Goal: Task Accomplishment & Management: Complete application form

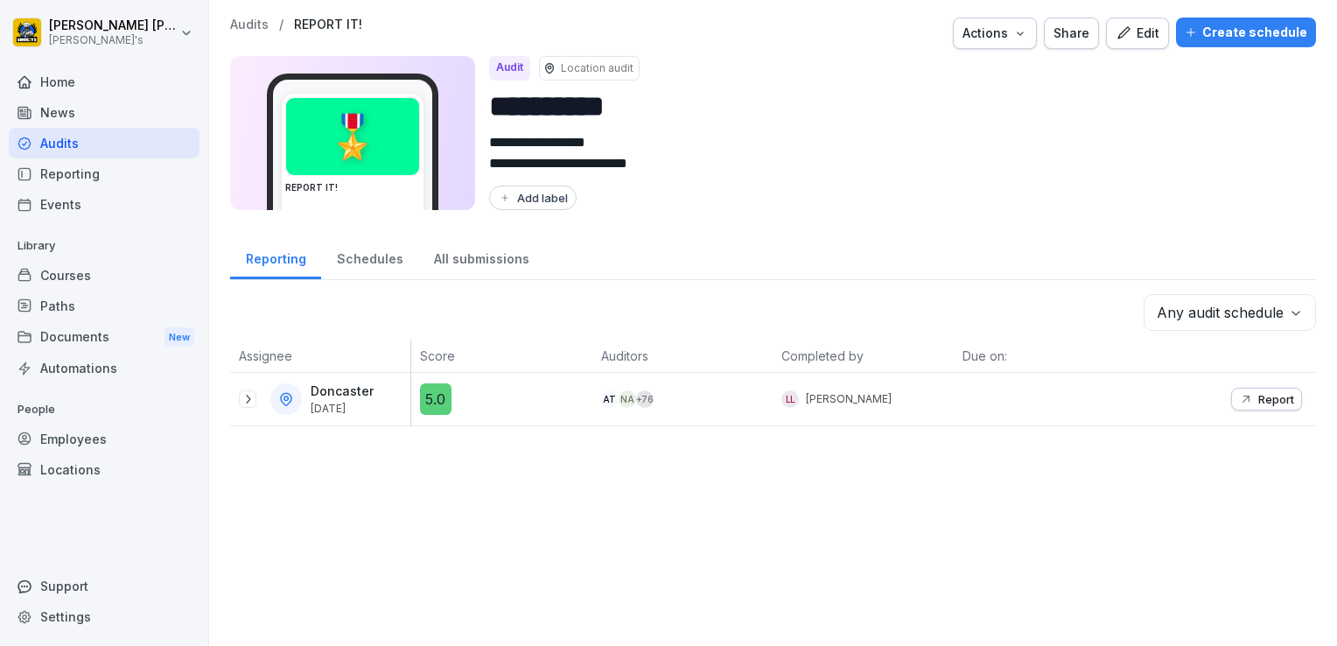
click at [80, 436] on div "Employees" at bounding box center [104, 438] width 191 height 31
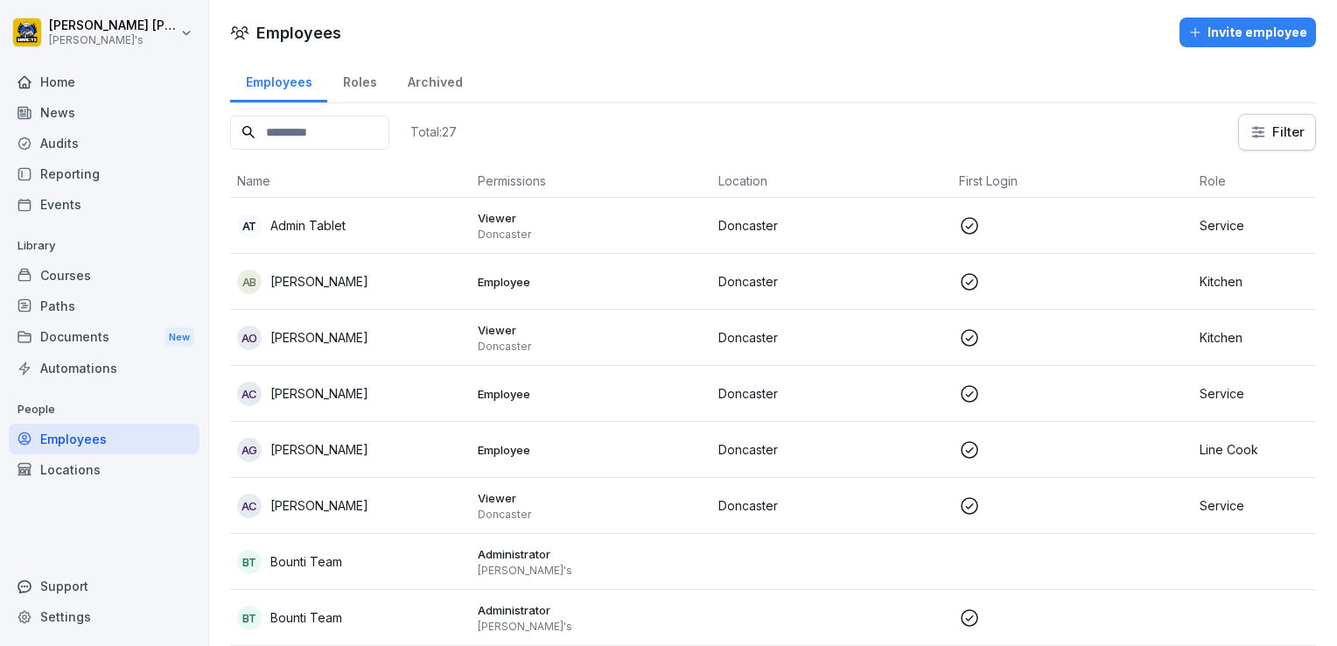
click at [1230, 31] on div "Invite employee" at bounding box center [1247, 32] width 119 height 19
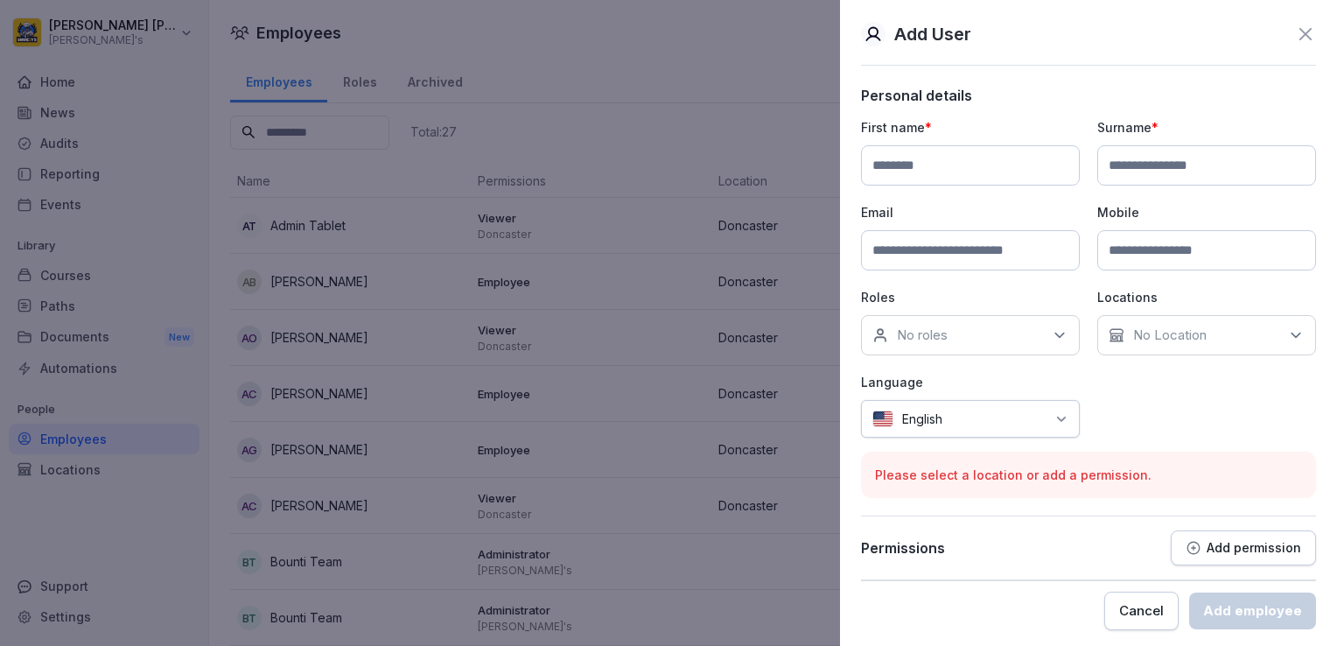
click at [951, 166] on input at bounding box center [970, 165] width 219 height 40
type input "******"
click at [1157, 169] on input at bounding box center [1206, 165] width 219 height 40
type input "*******"
click at [926, 254] on input at bounding box center [970, 250] width 219 height 40
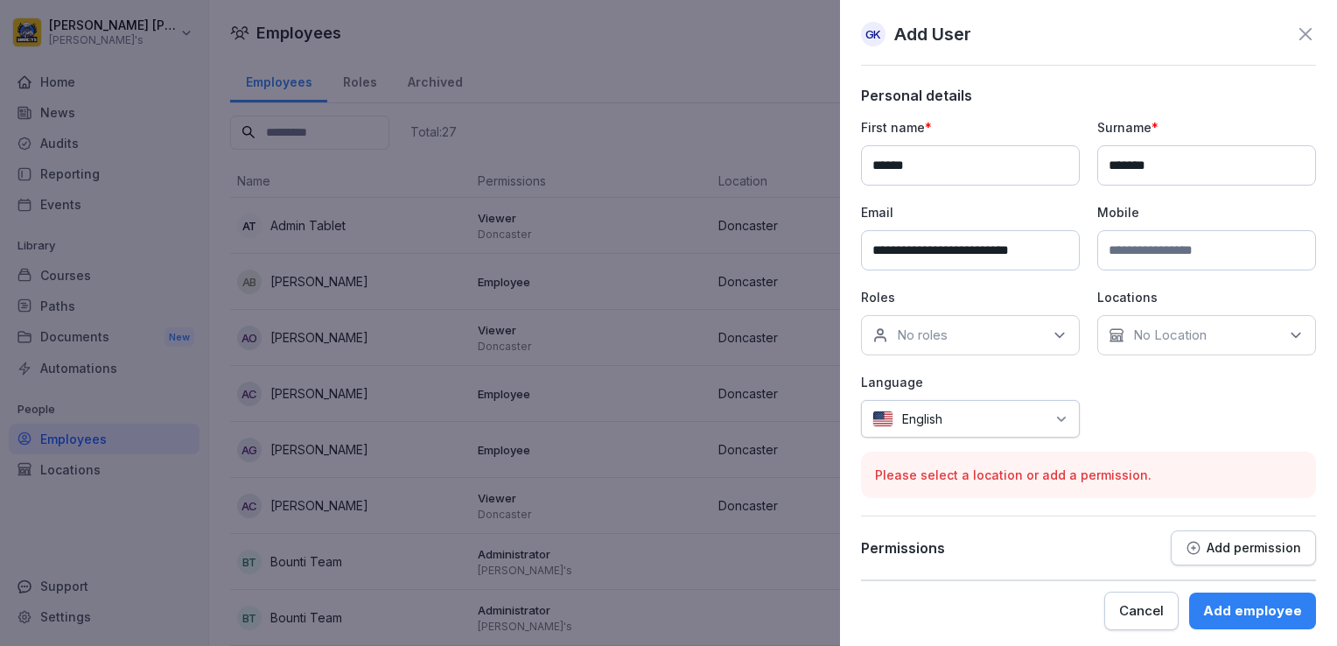
type input "**********"
click at [1166, 256] on input at bounding box center [1206, 250] width 219 height 40
type input "**********"
click at [1055, 334] on icon at bounding box center [1059, 335] width 9 height 4
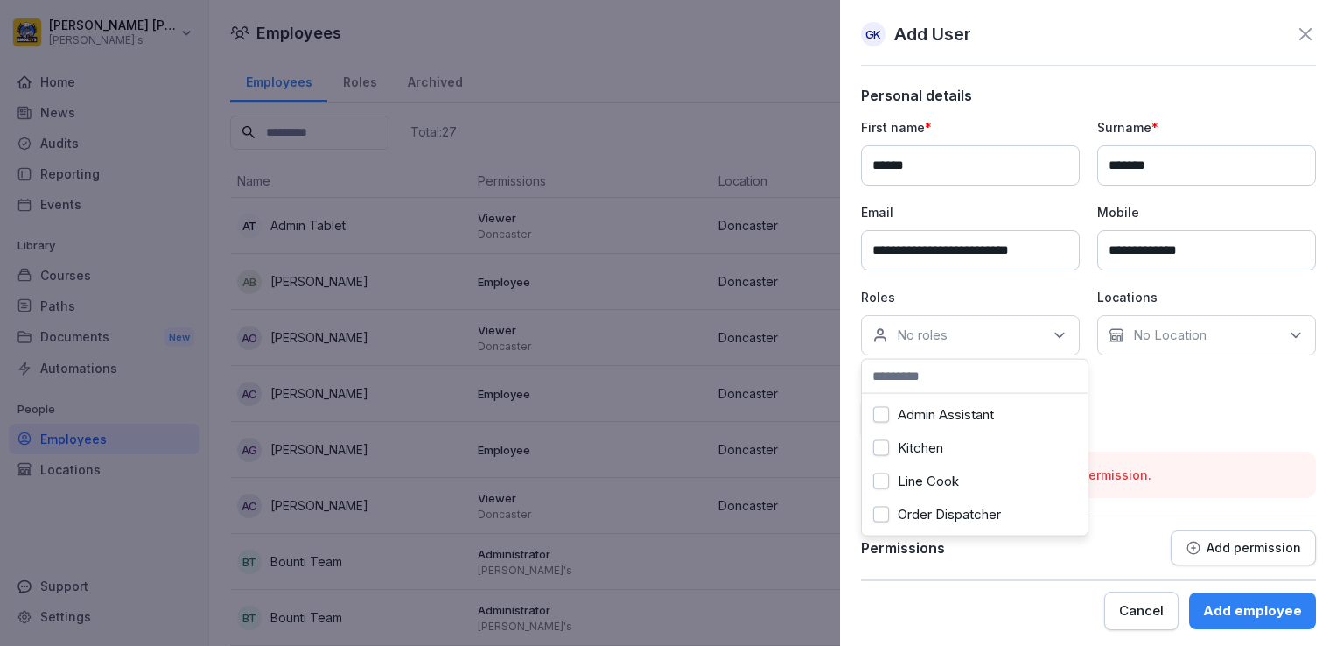
click at [1287, 331] on icon at bounding box center [1295, 334] width 17 height 17
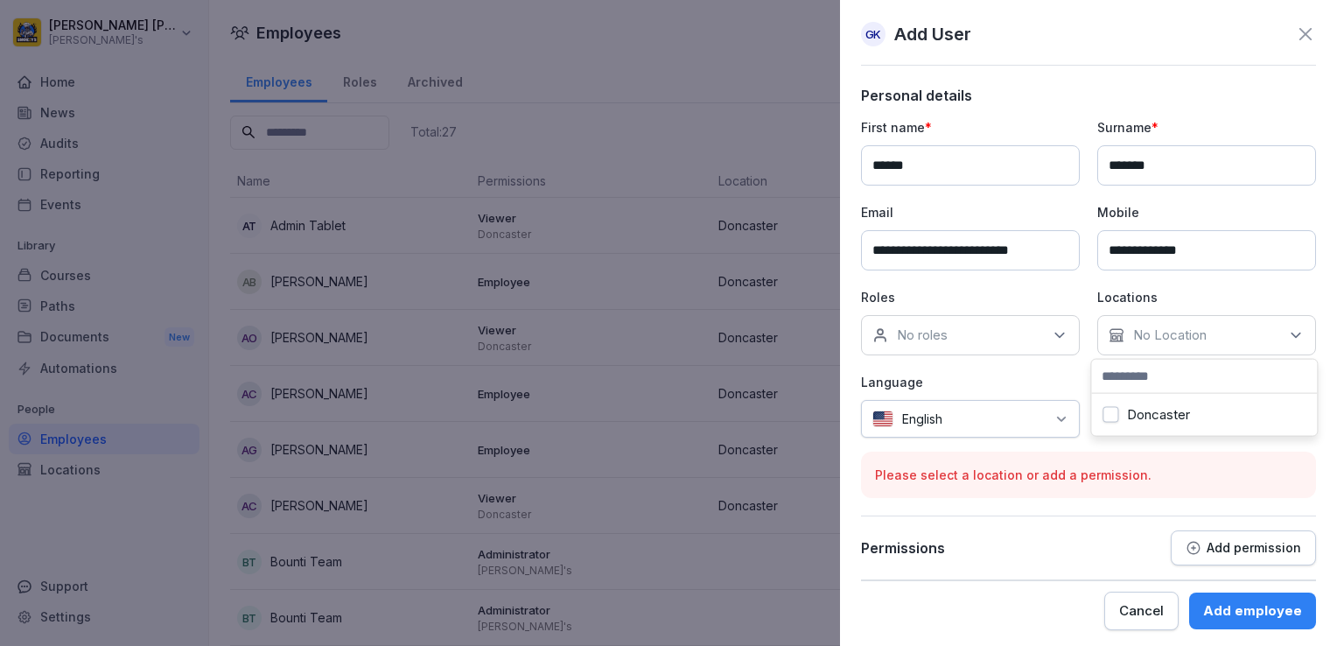
click at [1113, 412] on button "Doncaster" at bounding box center [1110, 415] width 16 height 16
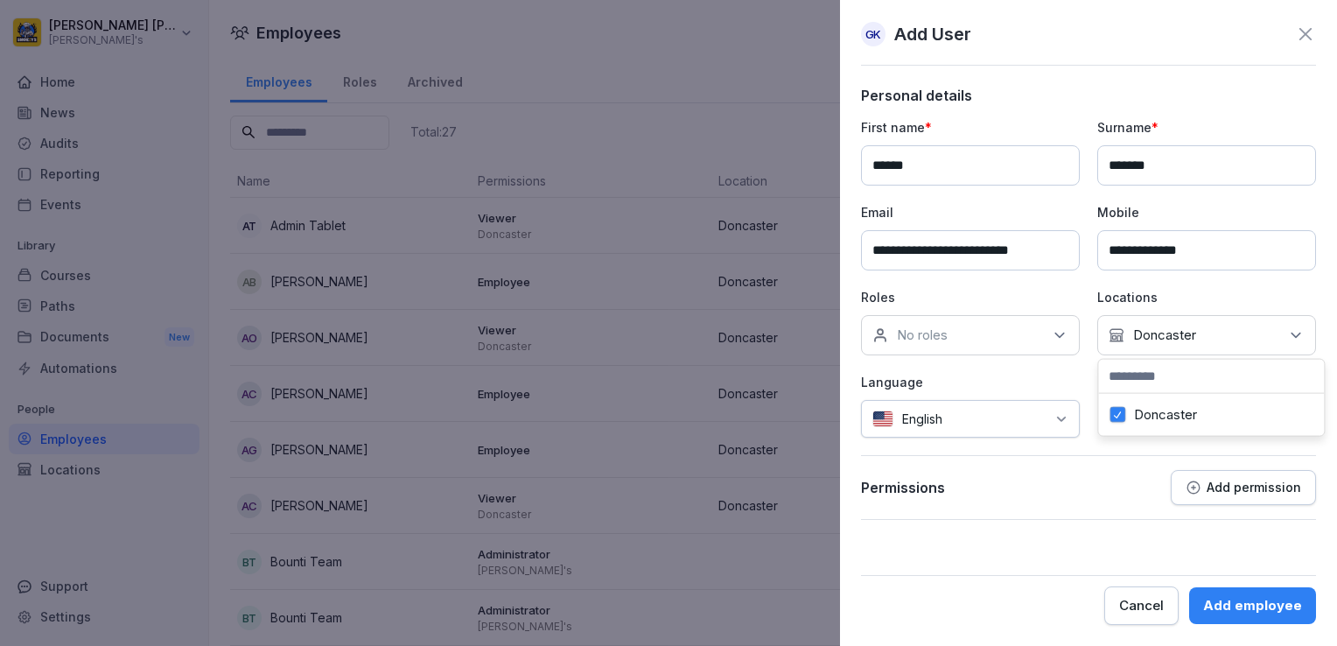
click at [1204, 485] on div "Add permission" at bounding box center [1243, 487] width 115 height 16
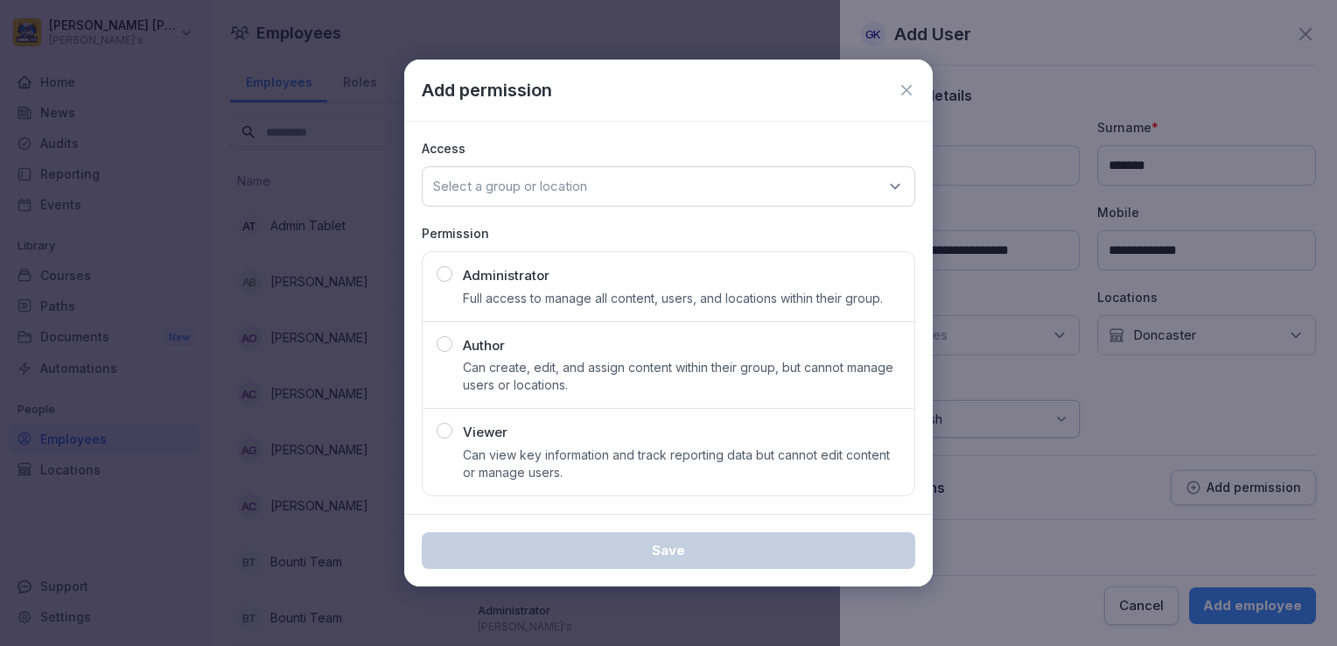
click at [903, 90] on icon at bounding box center [906, 89] width 17 height 17
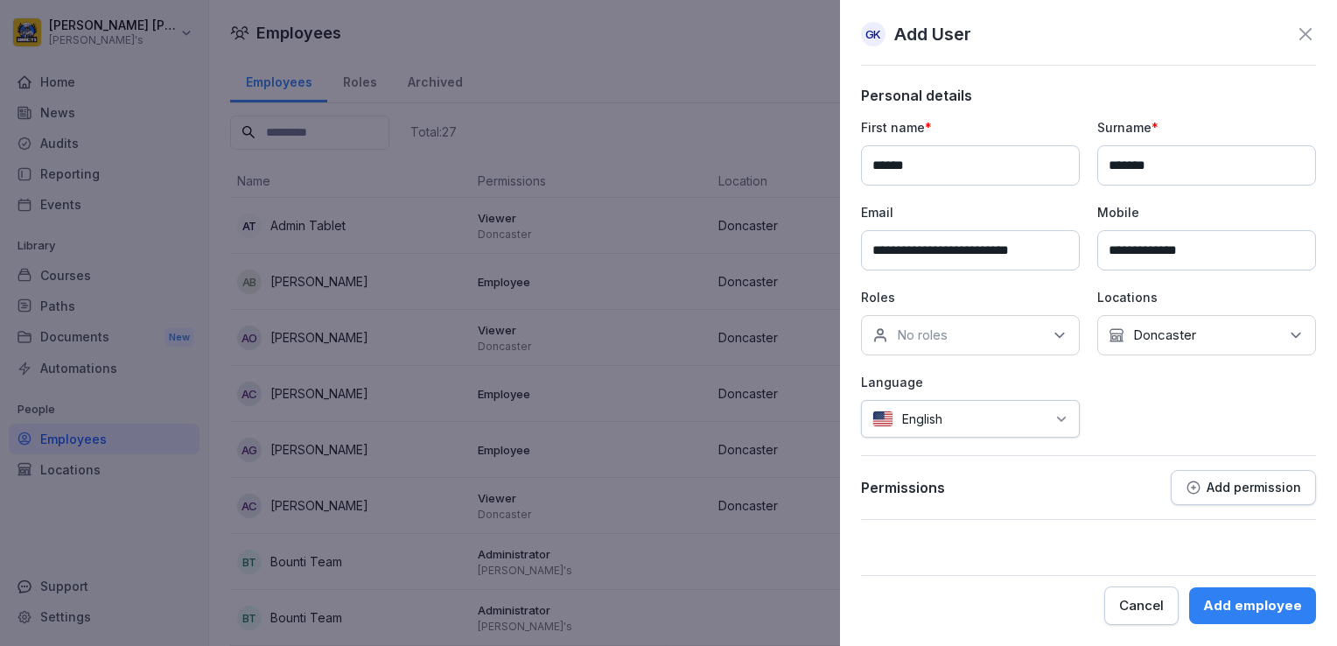
click at [1242, 603] on div "Add employee" at bounding box center [1252, 605] width 99 height 19
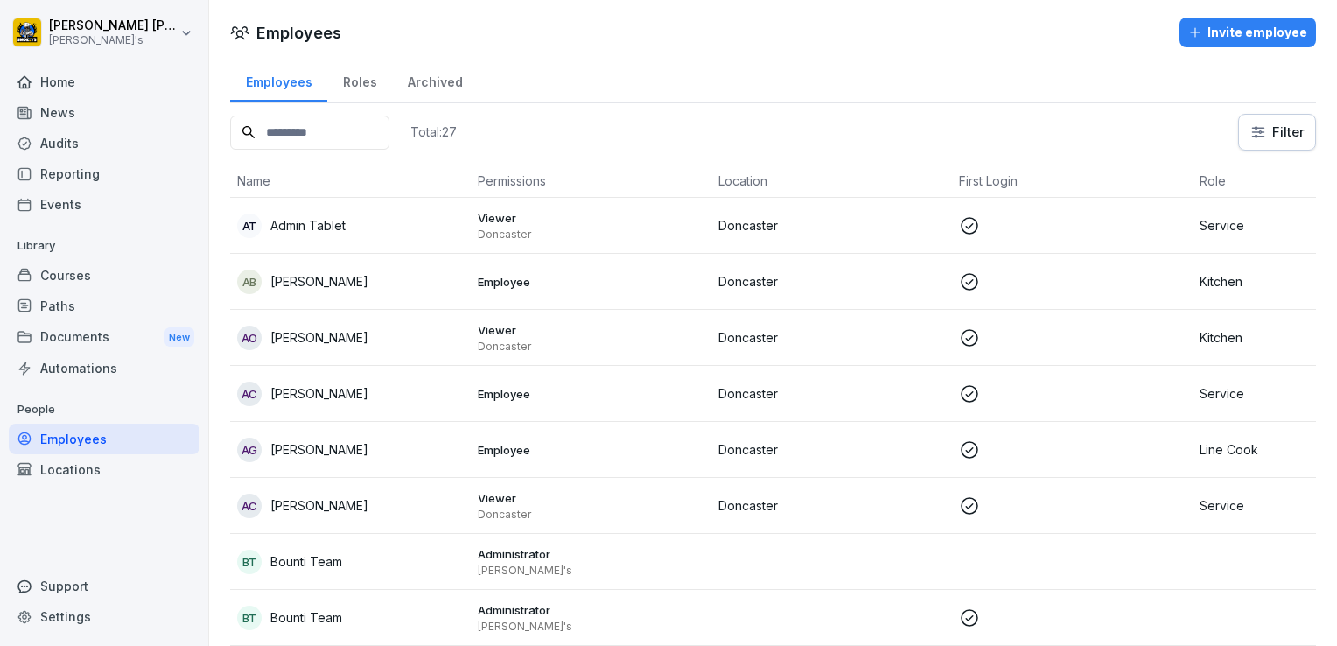
click at [68, 616] on div "Settings" at bounding box center [104, 616] width 191 height 31
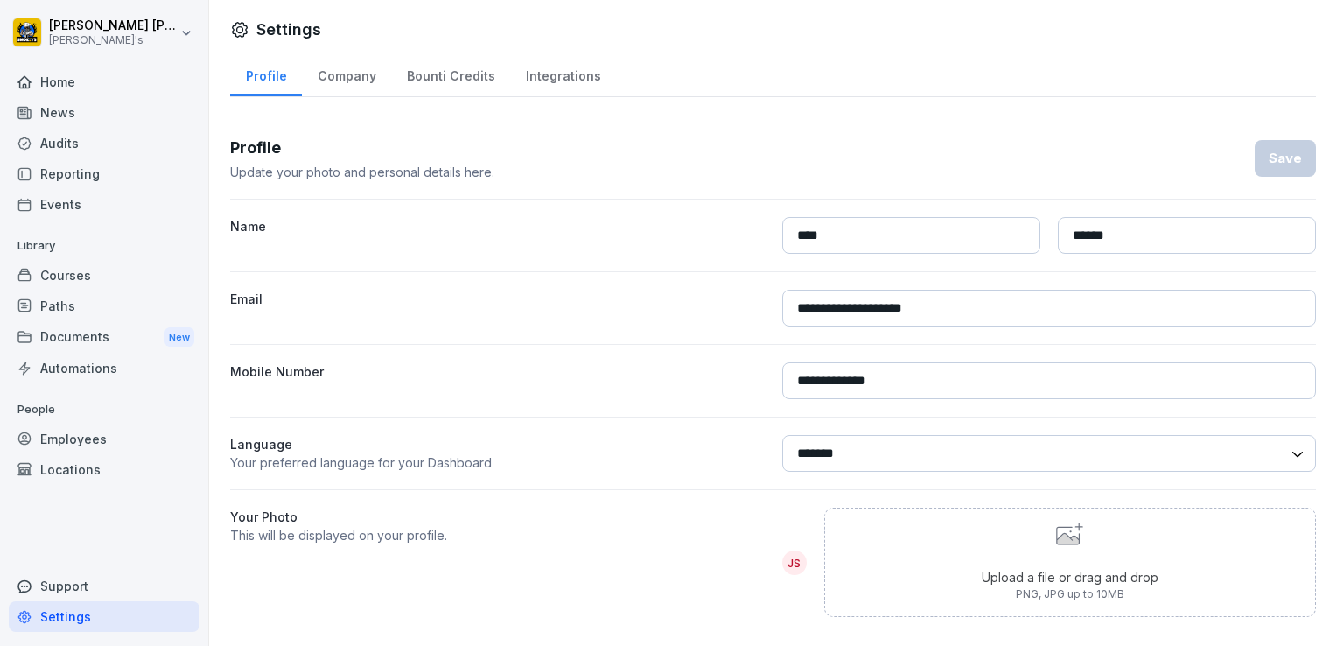
click at [80, 438] on div "Employees" at bounding box center [104, 438] width 191 height 31
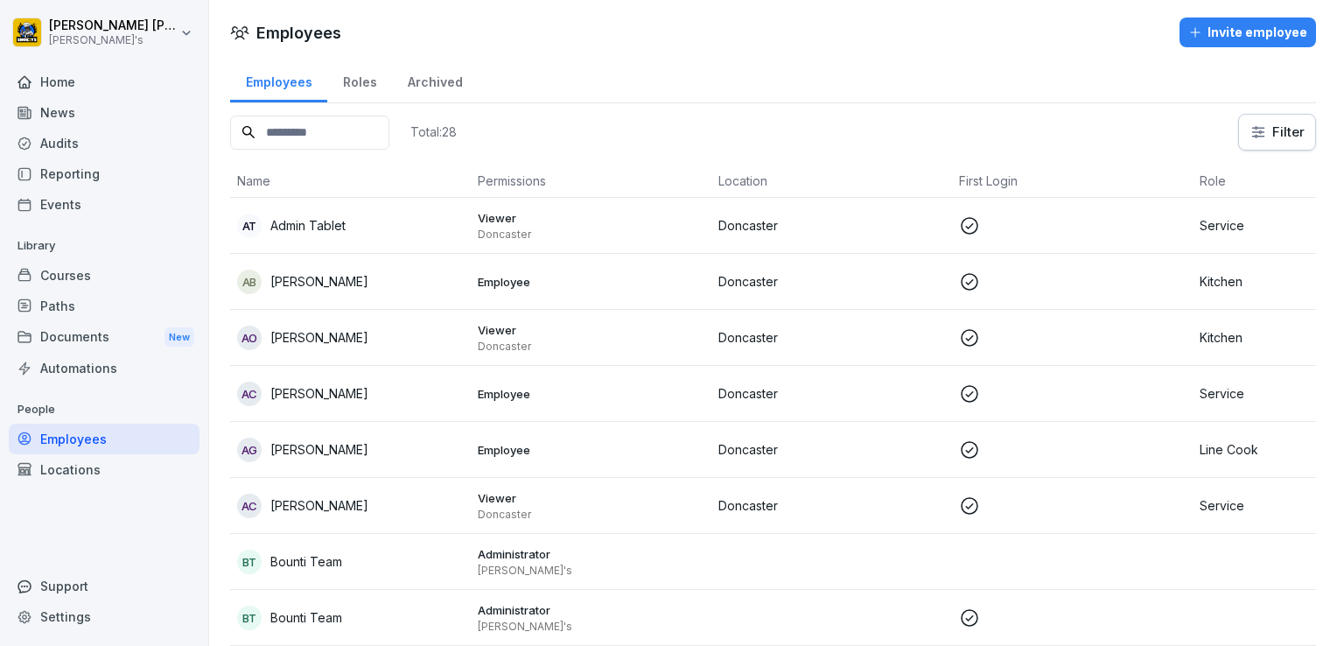
click at [365, 80] on div "Roles" at bounding box center [359, 80] width 65 height 45
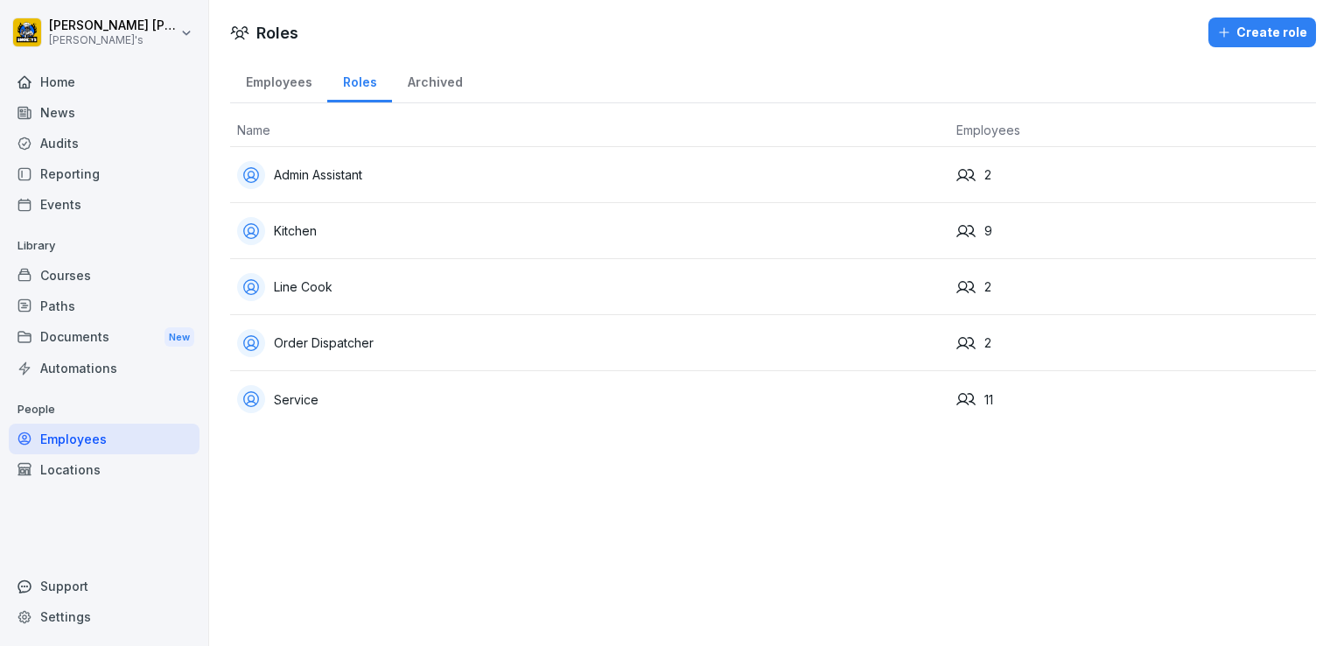
click at [1250, 36] on div "Create role" at bounding box center [1262, 32] width 90 height 19
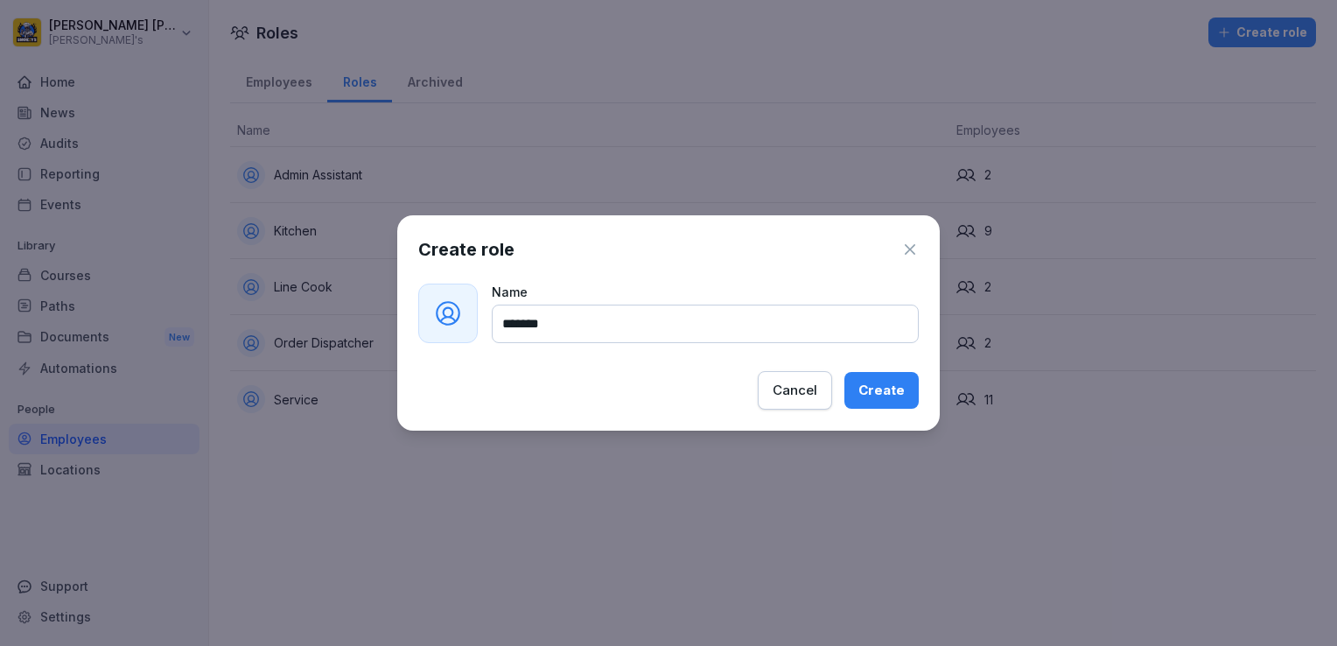
type input "*******"
click at [883, 384] on div "Create" at bounding box center [881, 390] width 46 height 19
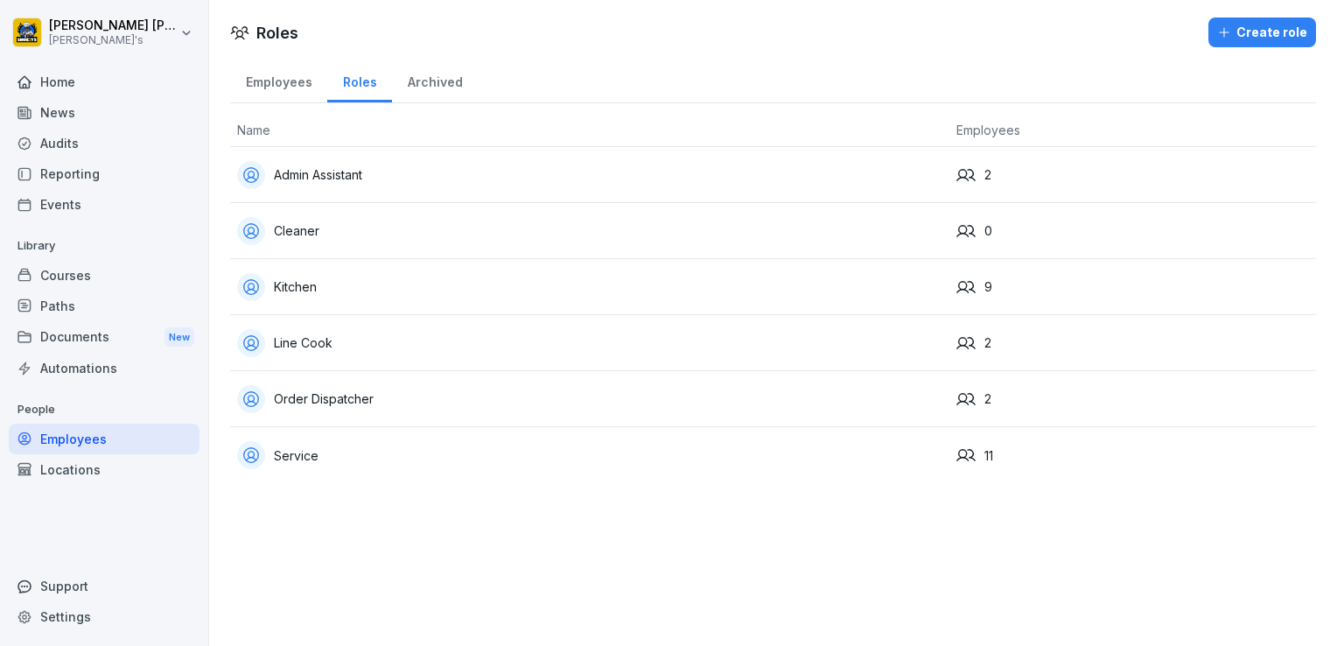
click at [283, 87] on div "Employees" at bounding box center [278, 80] width 97 height 45
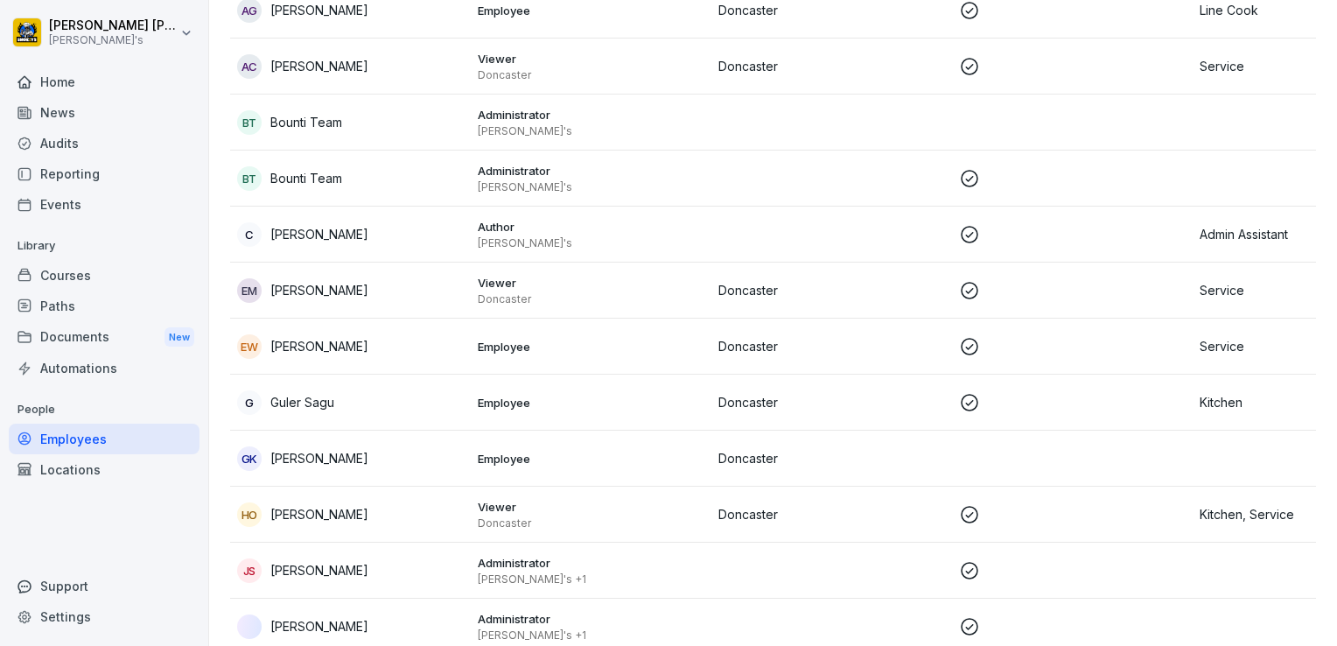
scroll to position [451, 0]
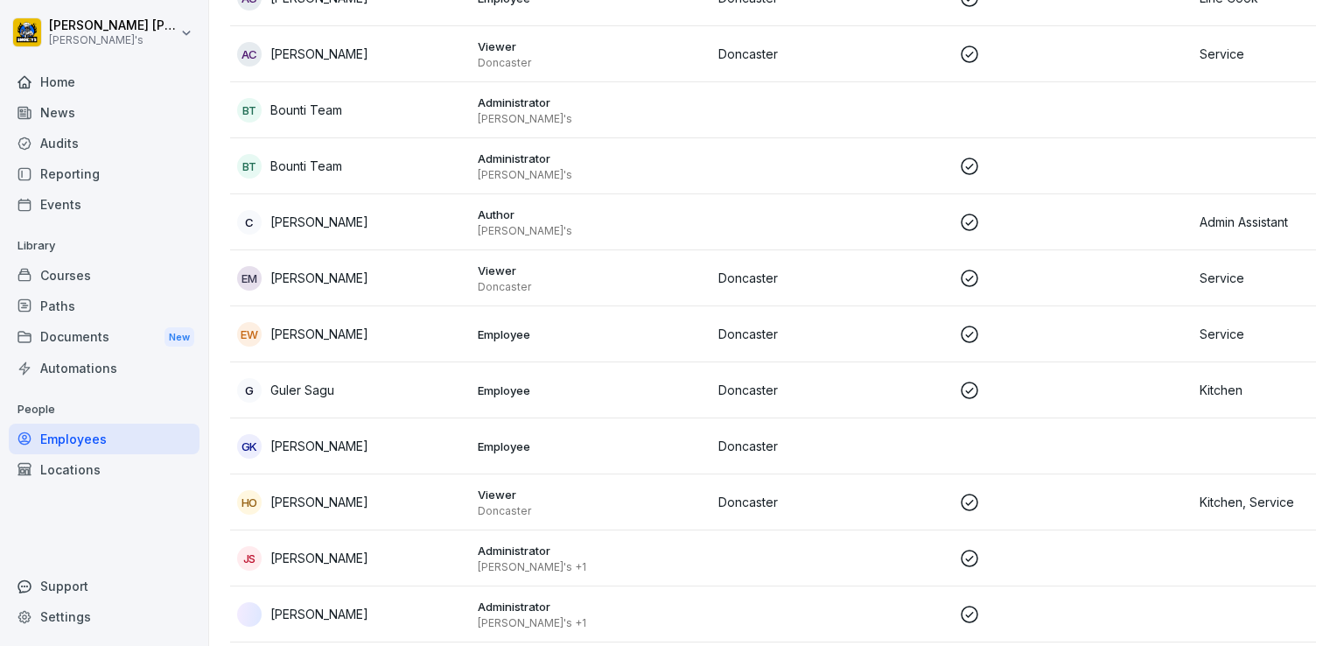
click at [323, 446] on p "[PERSON_NAME]" at bounding box center [319, 446] width 98 height 18
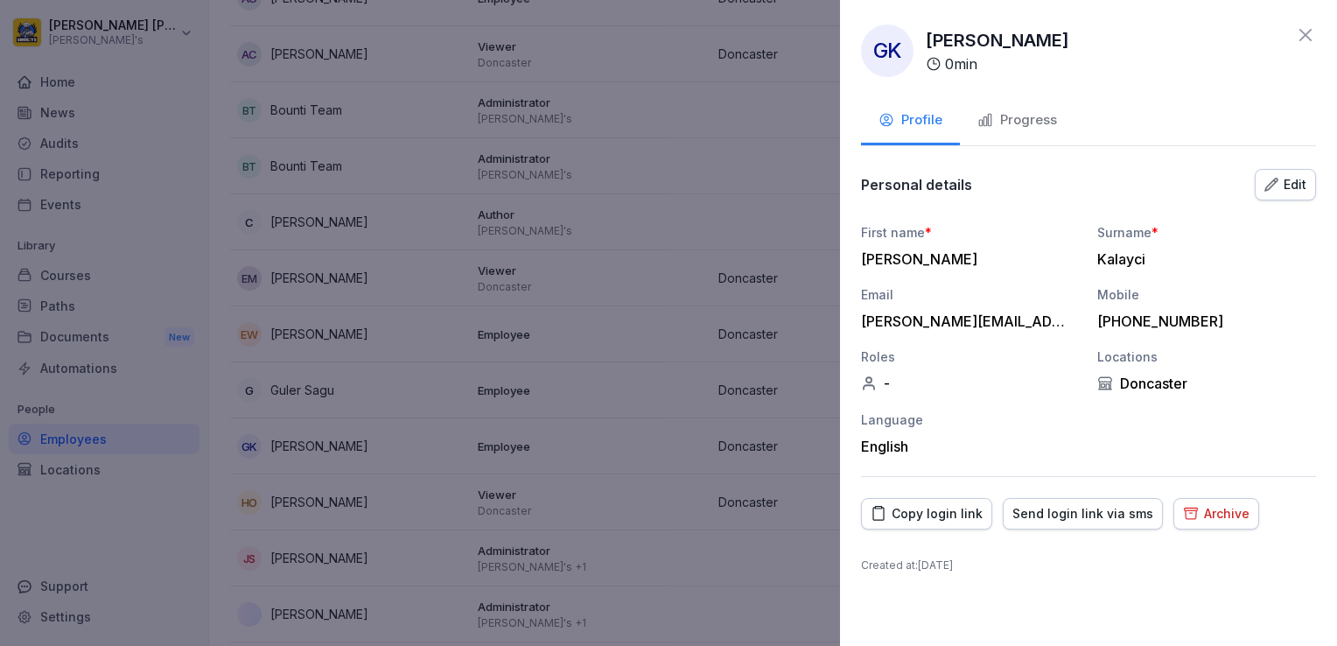
click at [1282, 186] on div "Edit" at bounding box center [1285, 184] width 42 height 19
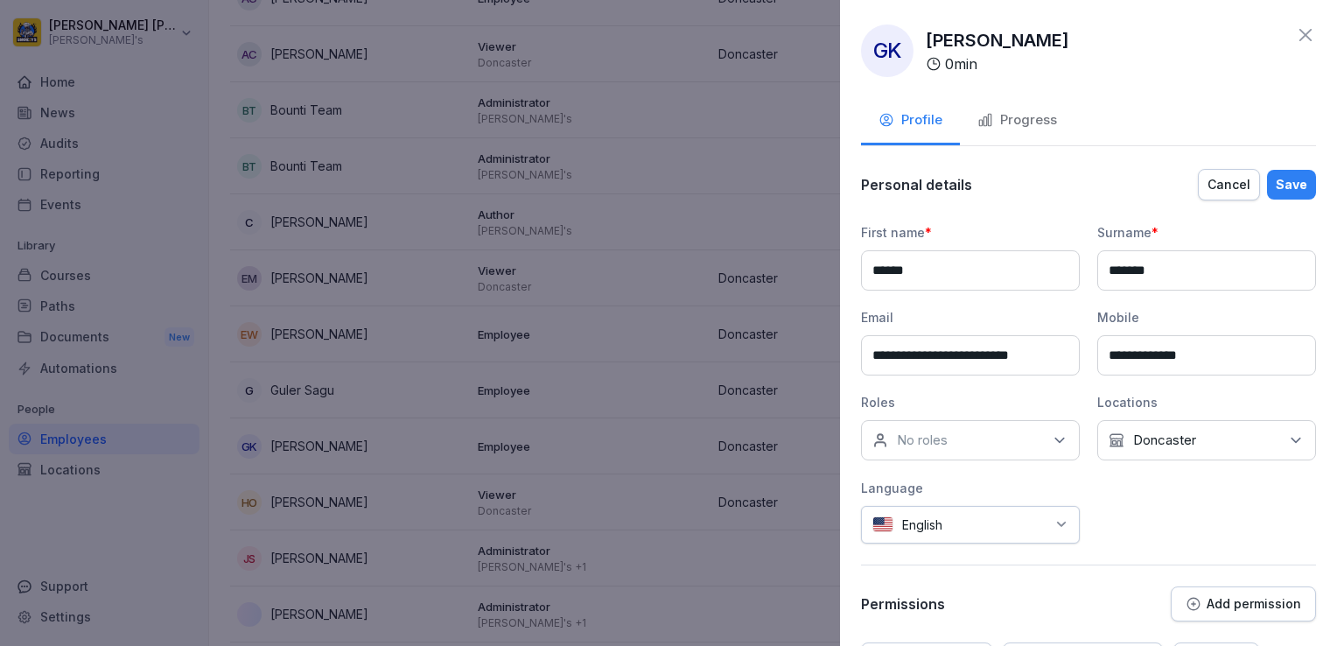
click at [1055, 440] on icon at bounding box center [1059, 439] width 17 height 17
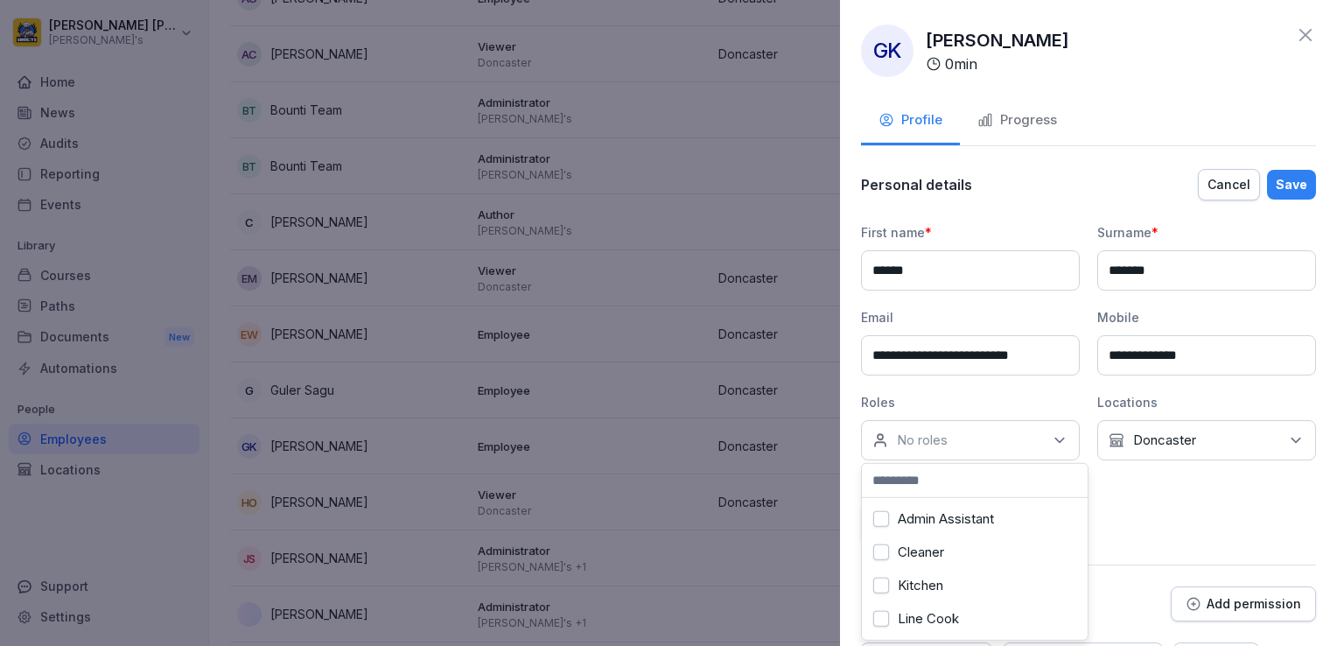
click at [871, 551] on div "Cleaner" at bounding box center [974, 551] width 217 height 33
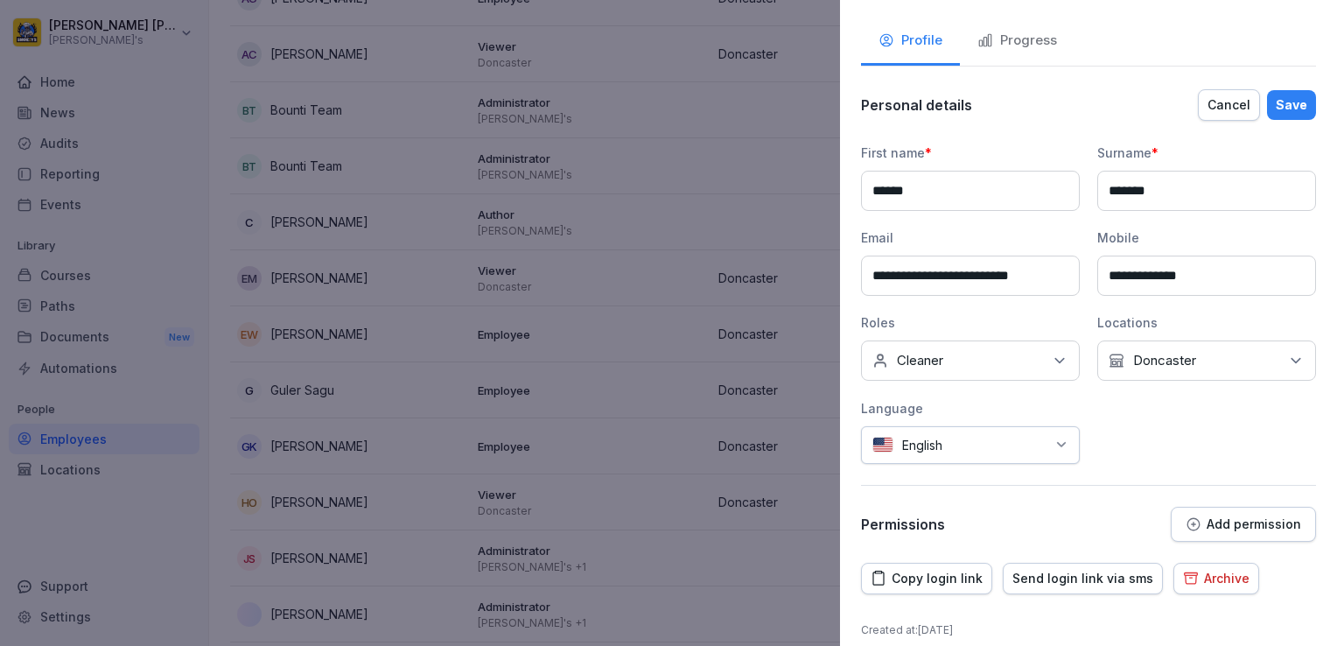
scroll to position [80, 0]
click at [1280, 107] on div "Save" at bounding box center [1291, 103] width 31 height 19
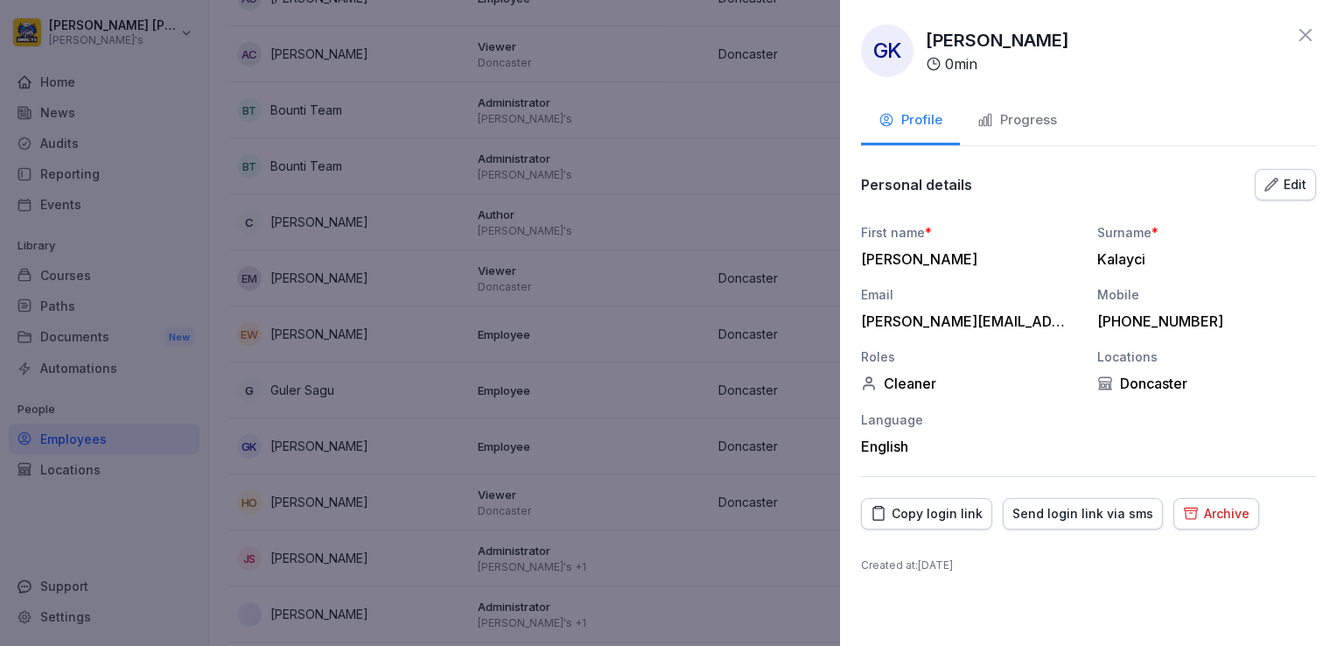
scroll to position [0, 0]
click at [1306, 37] on icon at bounding box center [1305, 35] width 12 height 12
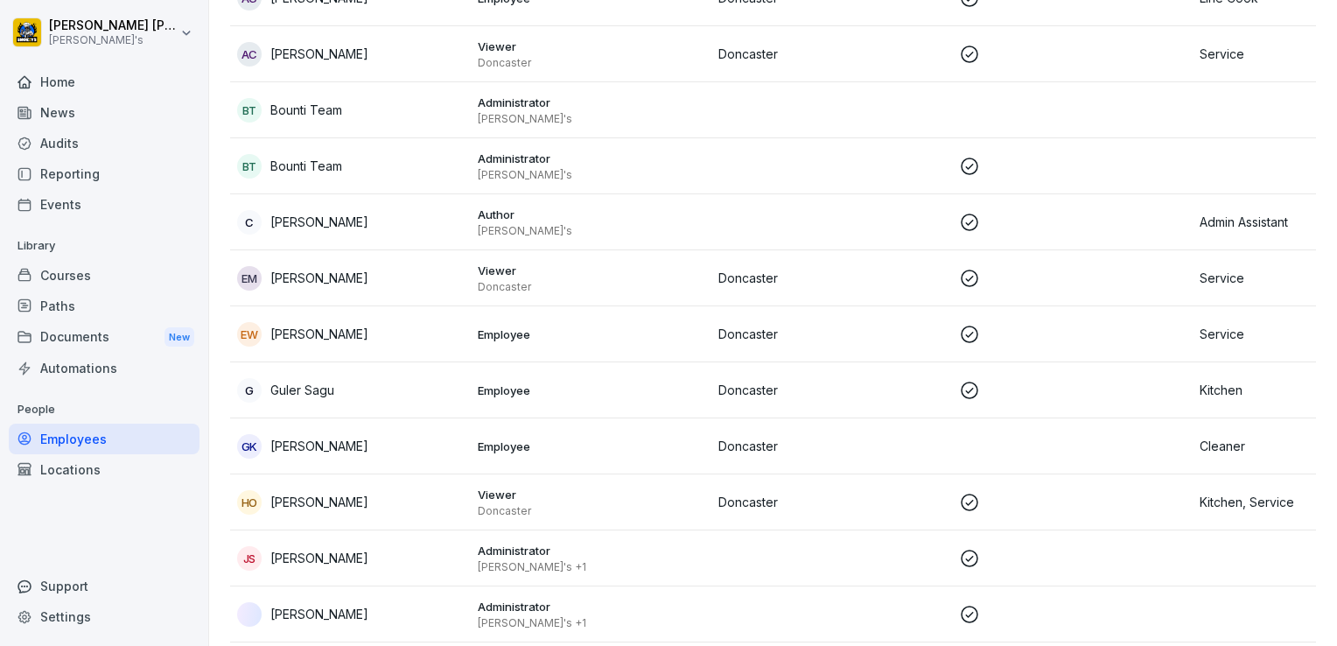
click at [303, 448] on p "[PERSON_NAME]" at bounding box center [319, 446] width 98 height 18
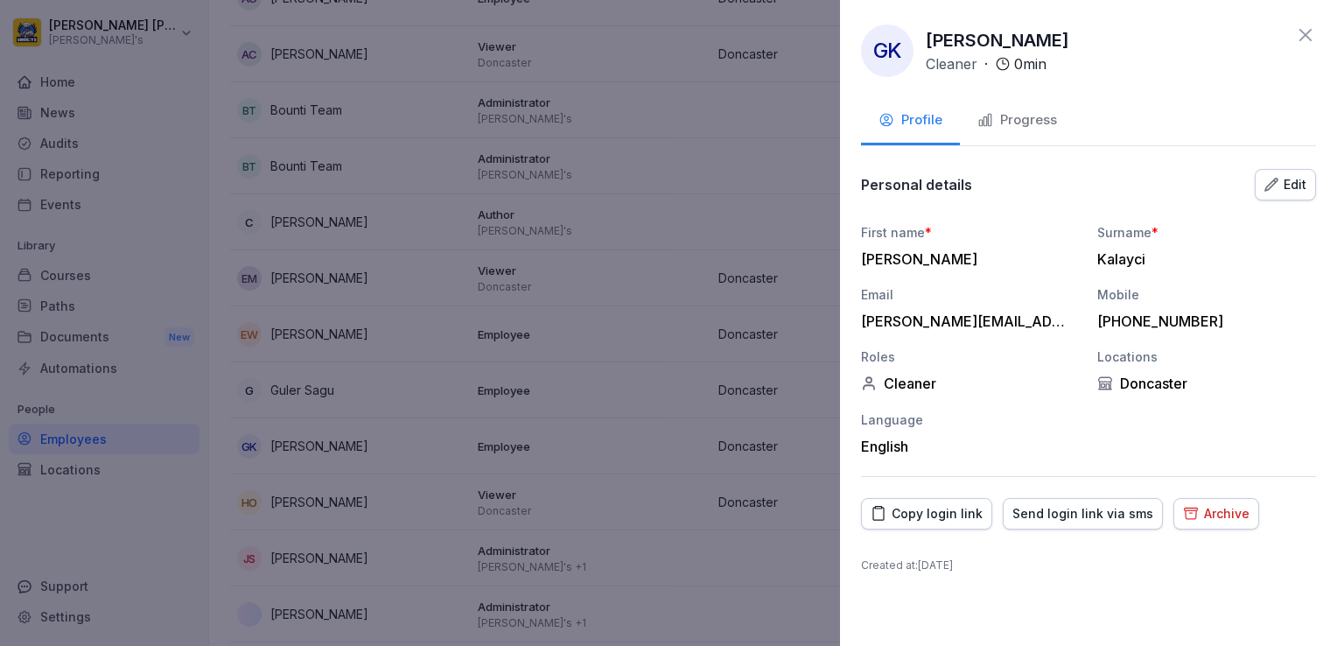
click at [935, 516] on div "Copy login link" at bounding box center [927, 513] width 112 height 19
click at [1306, 37] on icon at bounding box center [1305, 35] width 12 height 12
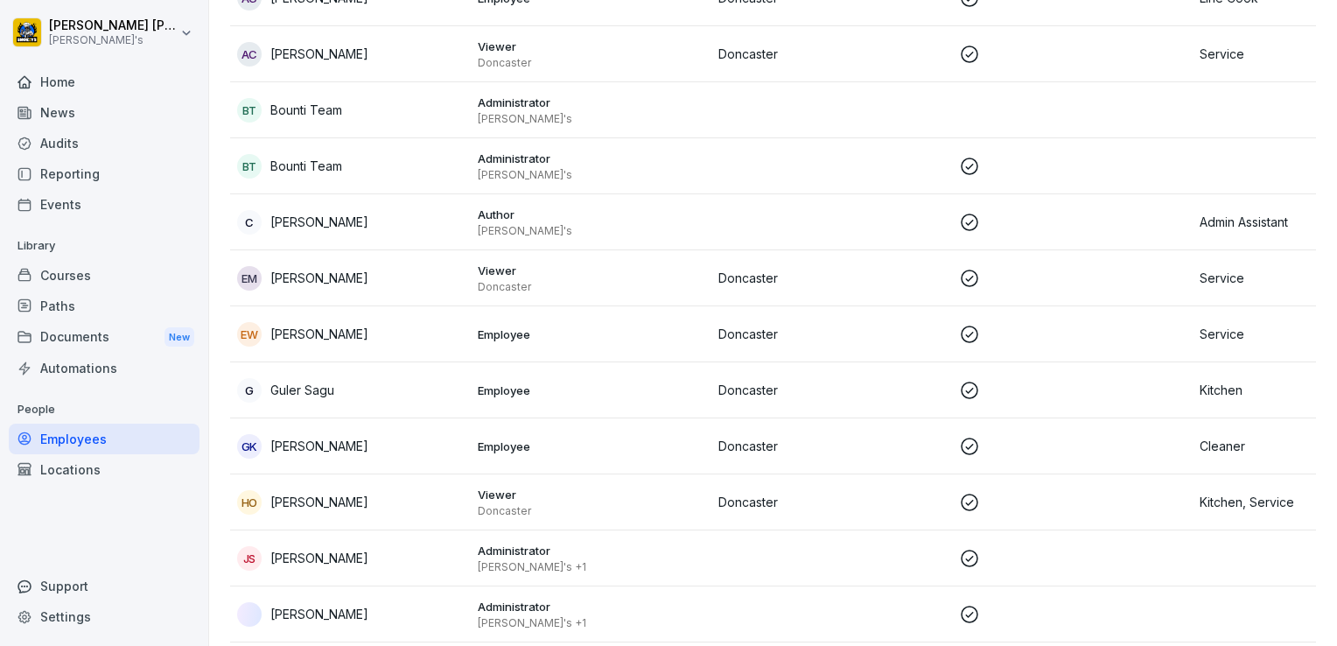
click at [78, 87] on div "Home" at bounding box center [104, 81] width 191 height 31
